Goal: Information Seeking & Learning: Find specific fact

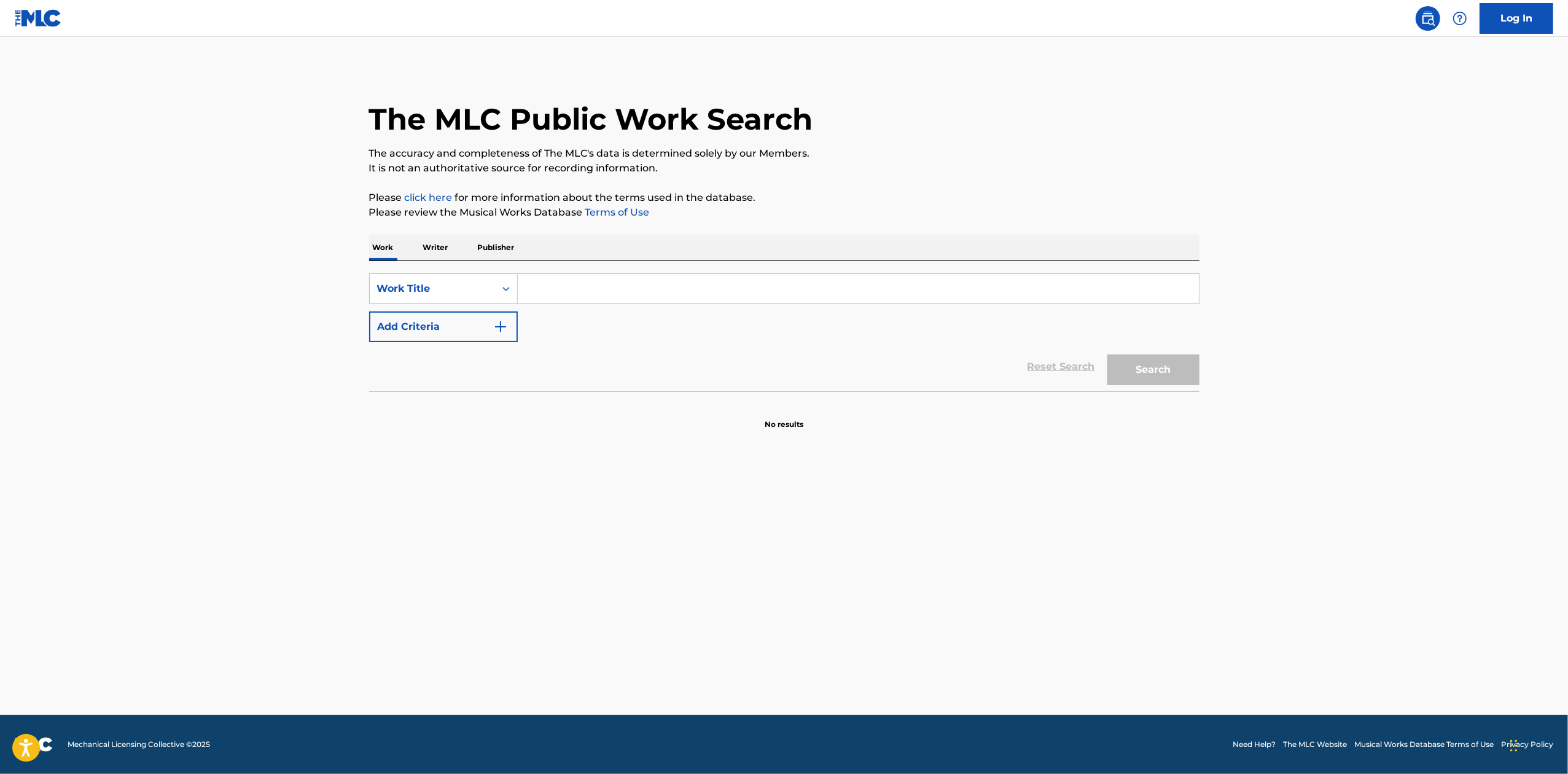
drag, startPoint x: 580, startPoint y: 287, endPoint x: 575, endPoint y: 293, distance: 7.8
click at [580, 287] on input "Search Form" at bounding box center [858, 288] width 681 height 29
paste input "[PERSON_NAME]"
type input "[PERSON_NAME]"
click at [469, 327] on button "Add Criteria" at bounding box center [443, 327] width 148 height 31
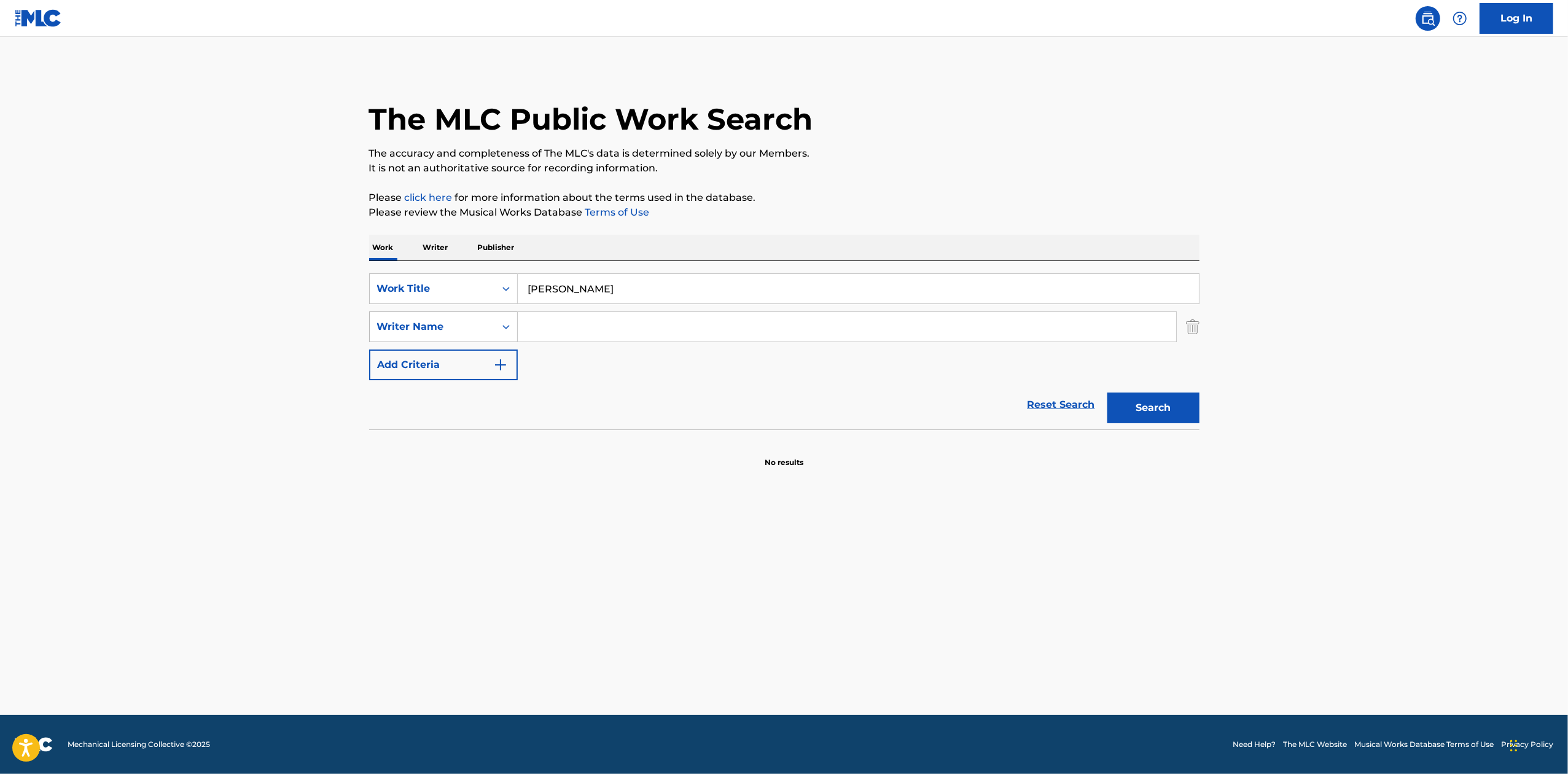
click at [435, 330] on div "Writer Name" at bounding box center [432, 326] width 111 height 15
click at [602, 328] on input "Search Form" at bounding box center [846, 327] width 658 height 29
paste input "[PERSON_NAME]"
type input "[PERSON_NAME]"
click at [1156, 406] on button "Search" at bounding box center [1153, 408] width 92 height 31
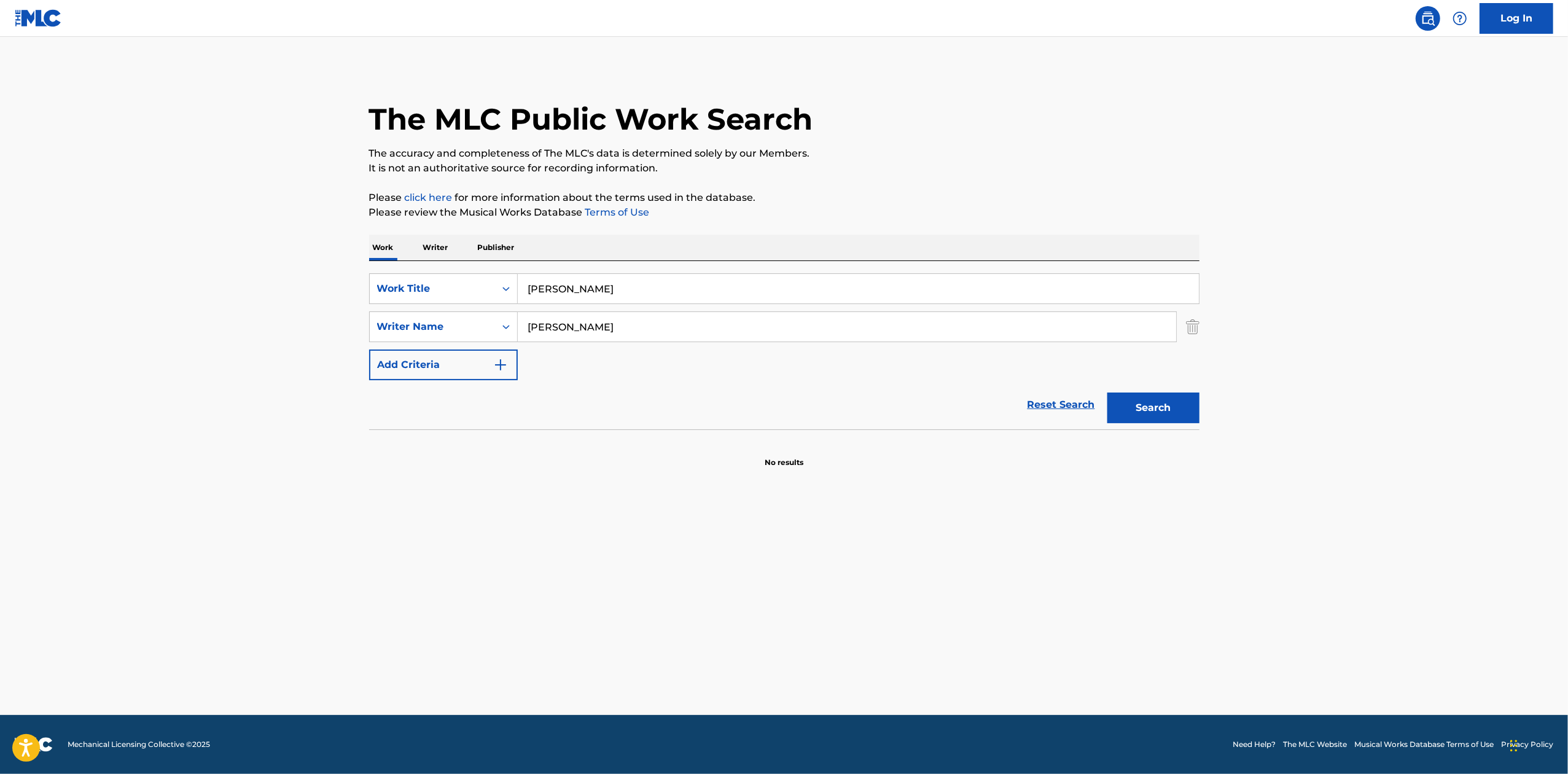
drag, startPoint x: 654, startPoint y: 331, endPoint x: 524, endPoint y: 310, distance: 131.7
click at [524, 310] on div "SearchWithCriteriae2cab709-970e-4059-8285-f2ffa9396b61 Work Title HASSA SHINO S…" at bounding box center [784, 326] width 831 height 107
click at [430, 237] on p "Writer" at bounding box center [436, 247] width 33 height 26
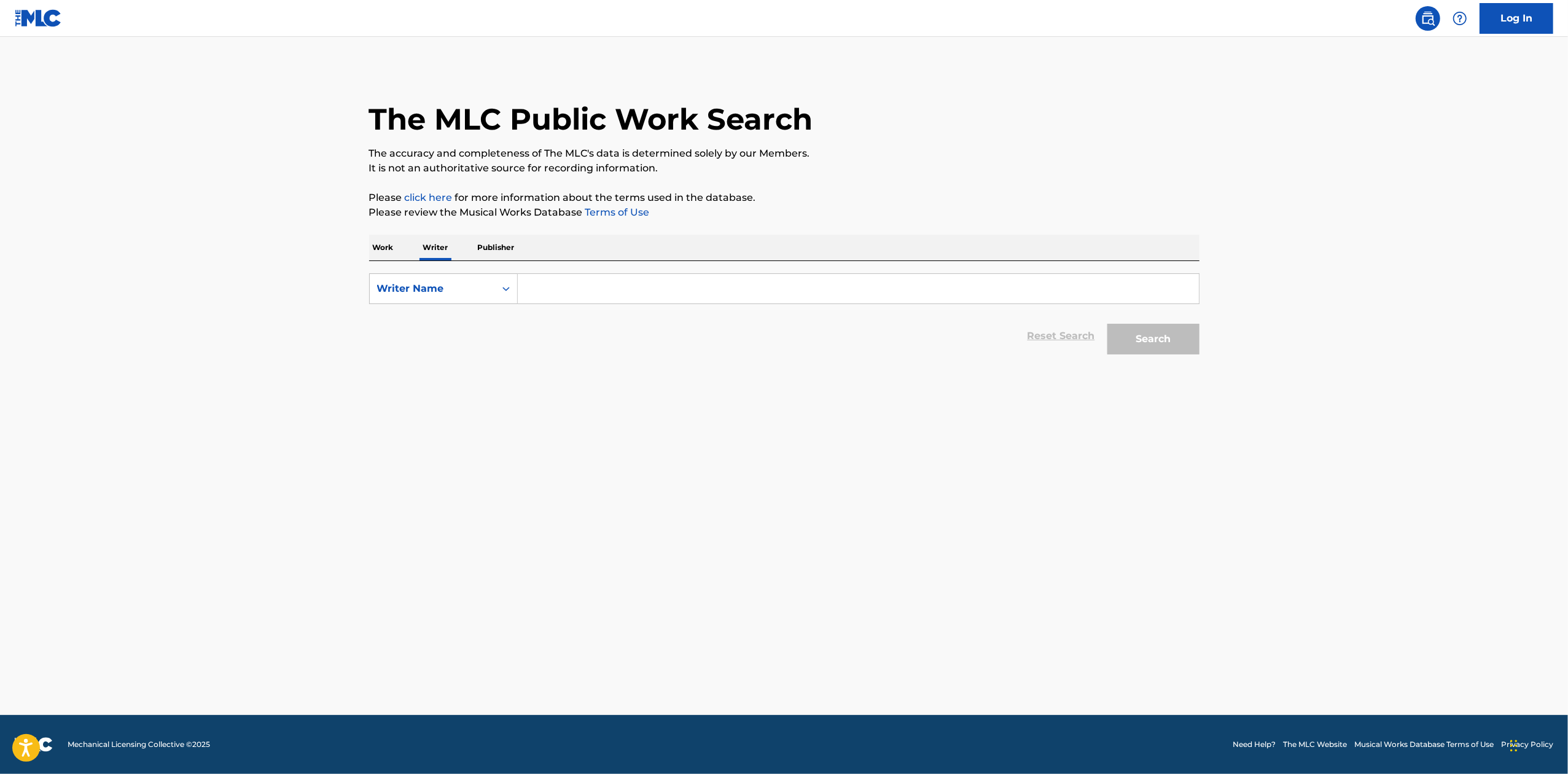
click at [664, 283] on input "Search Form" at bounding box center [858, 288] width 681 height 29
paste input "[PERSON_NAME]"
type input "[PERSON_NAME]"
drag, startPoint x: 1160, startPoint y: 342, endPoint x: 1151, endPoint y: 350, distance: 12.0
click at [1161, 342] on button "Search" at bounding box center [1153, 339] width 92 height 31
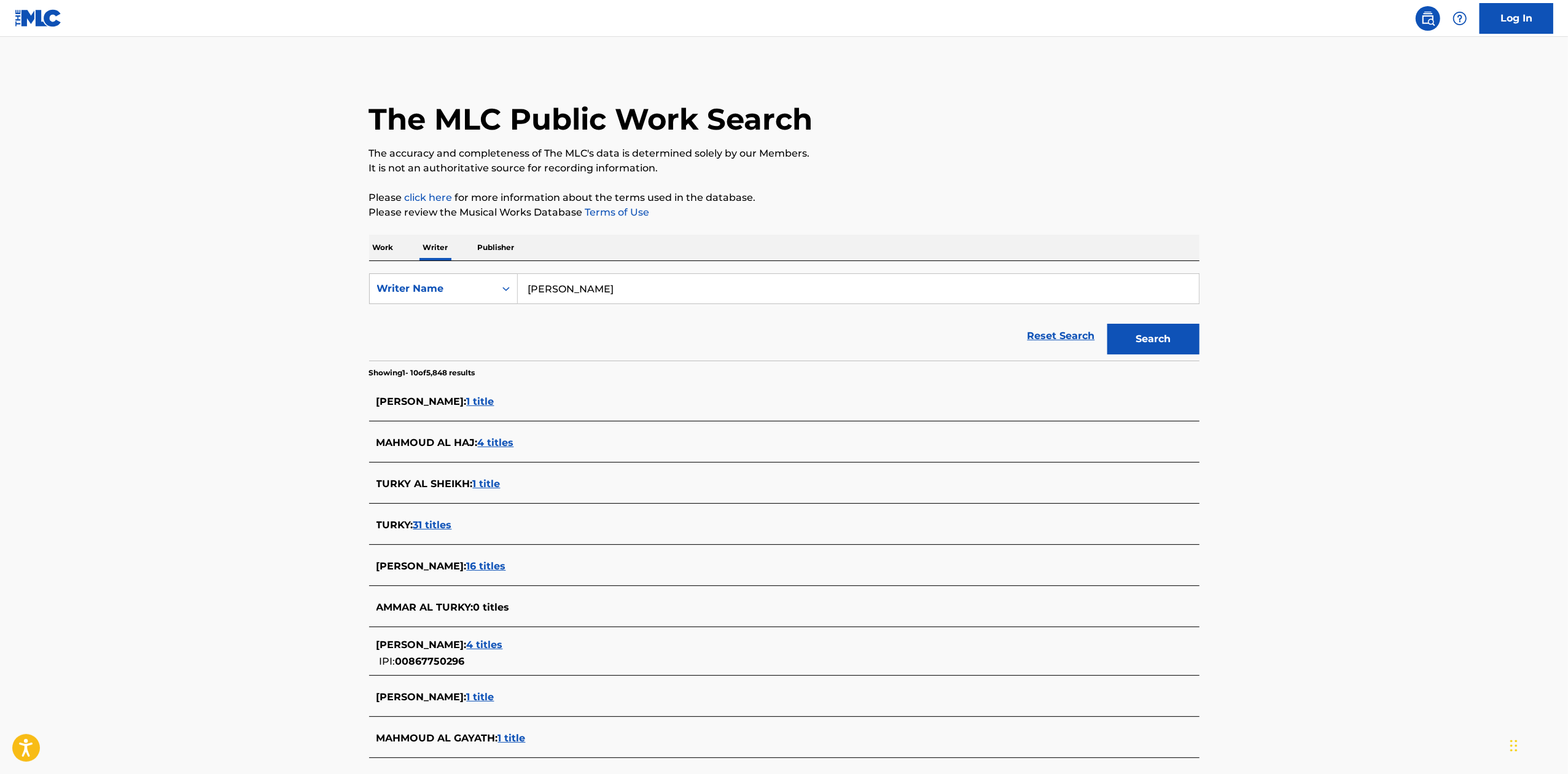
scroll to position [82, 0]
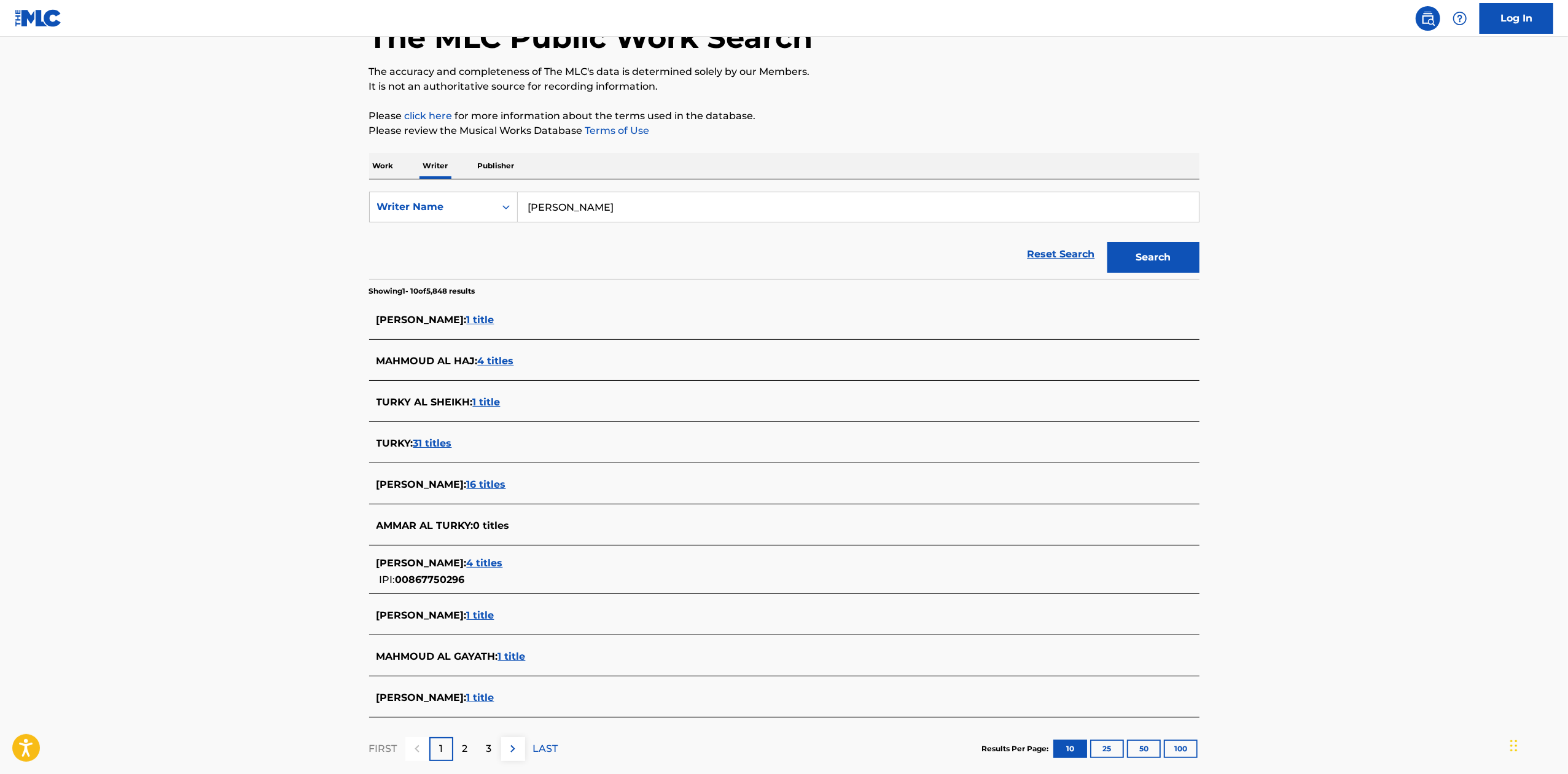
click at [506, 485] on span "16 titles" at bounding box center [487, 485] width 39 height 12
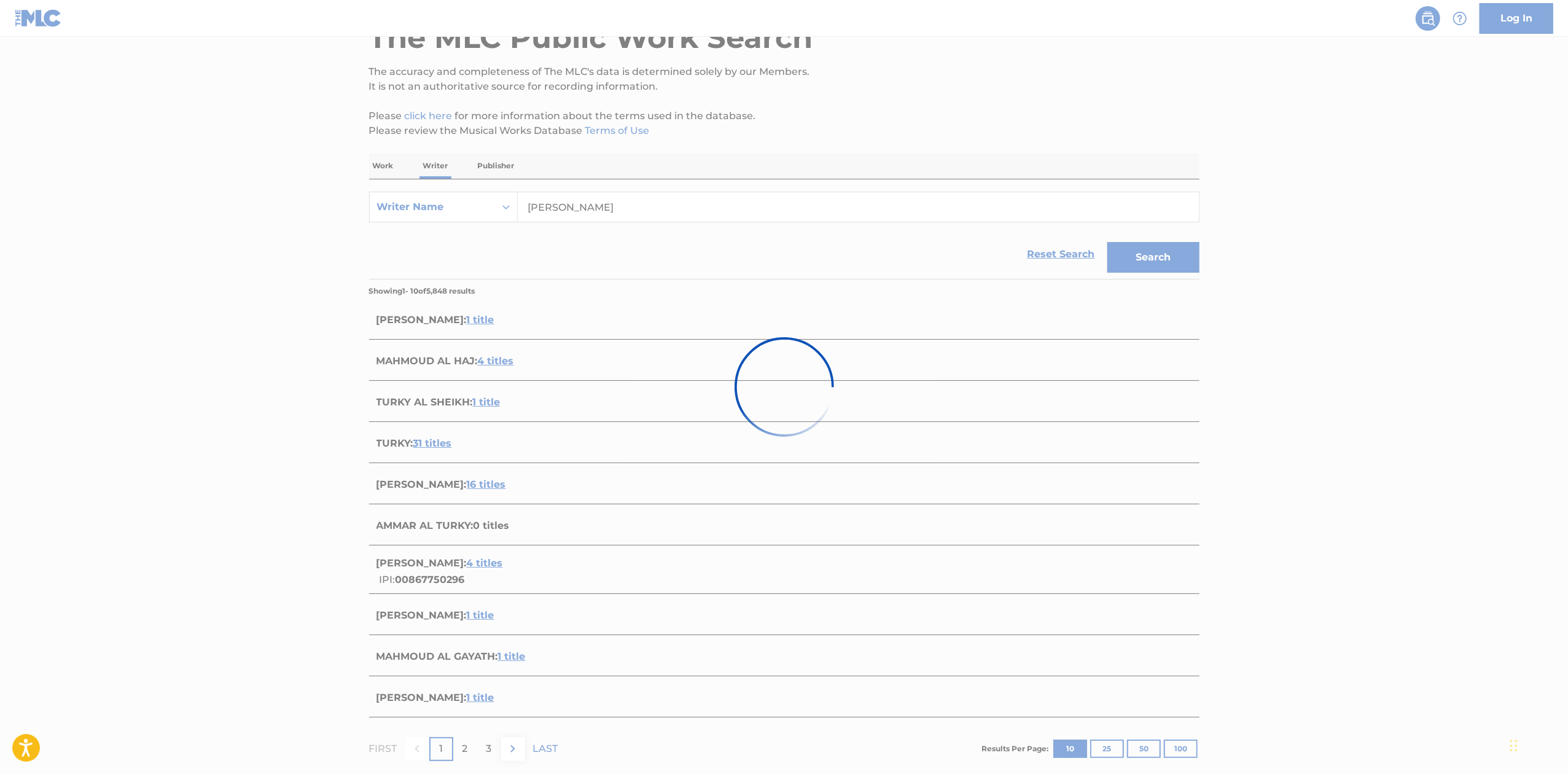
scroll to position [0, 0]
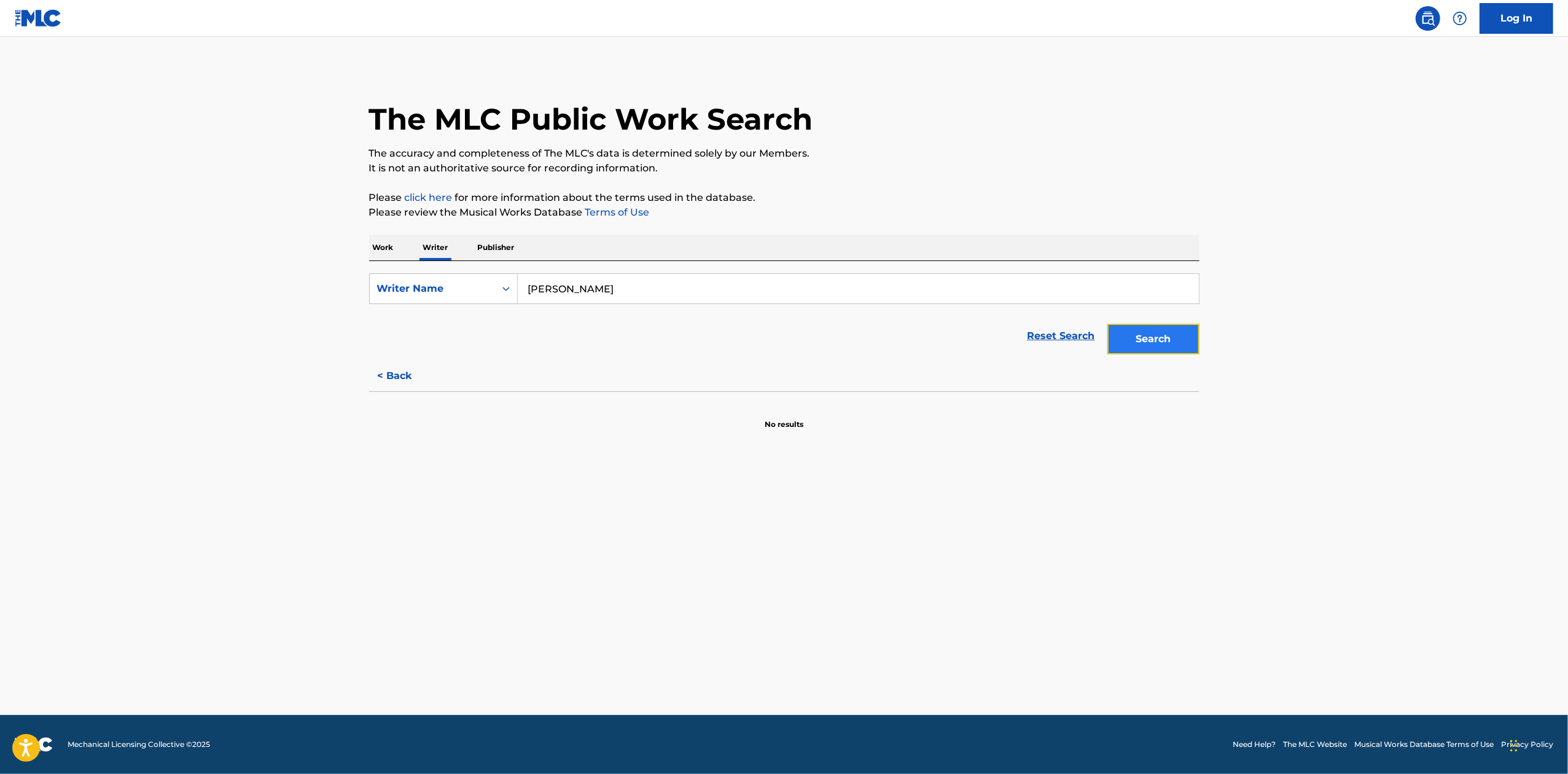
click at [1154, 330] on button "Search" at bounding box center [1153, 339] width 92 height 31
